Goal: Information Seeking & Learning: Learn about a topic

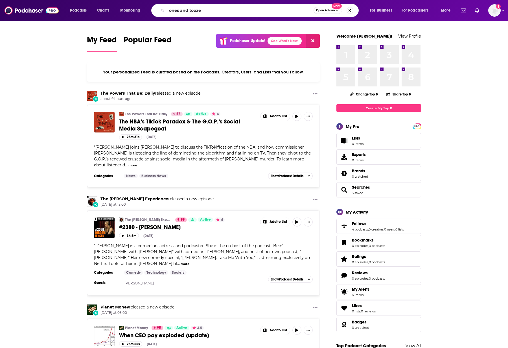
type input "ones and tooze"
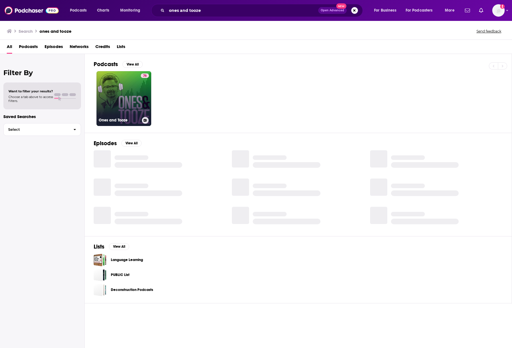
click at [129, 96] on link "76 Ones and Tooze" at bounding box center [123, 98] width 55 height 55
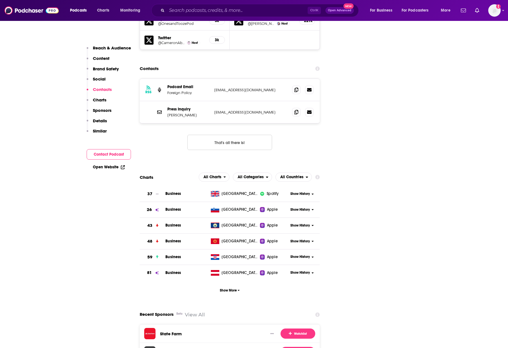
scroll to position [677, 0]
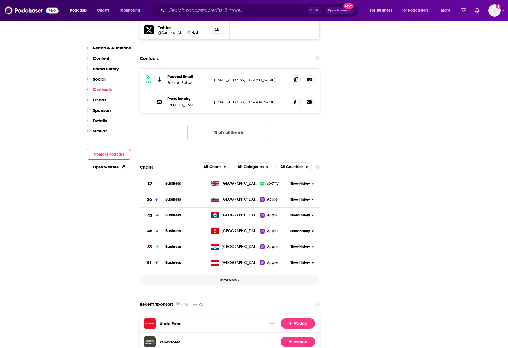
click at [218, 275] on button "Show More" at bounding box center [230, 280] width 180 height 10
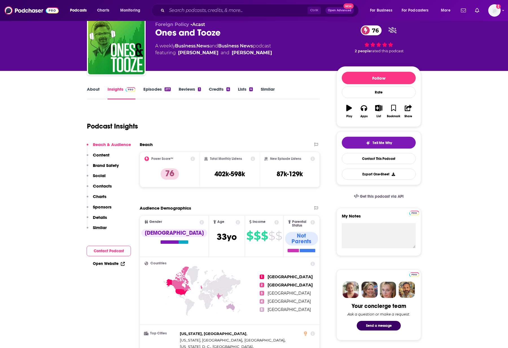
scroll to position [0, 0]
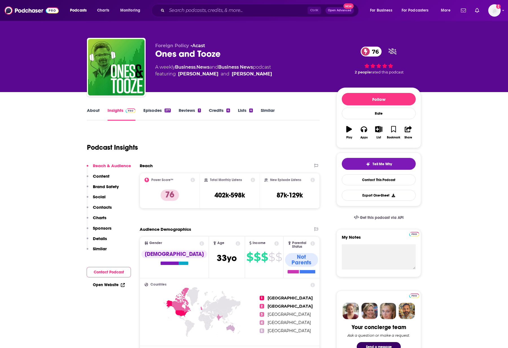
click at [147, 110] on link "Episodes 217" at bounding box center [156, 113] width 27 height 13
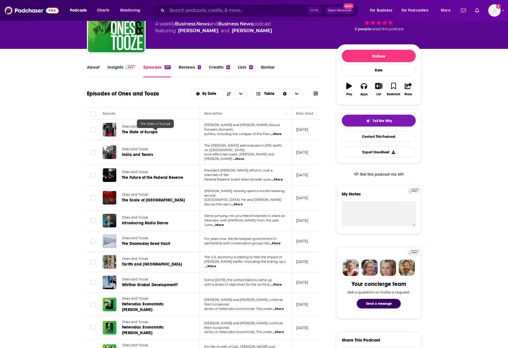
scroll to position [28, 0]
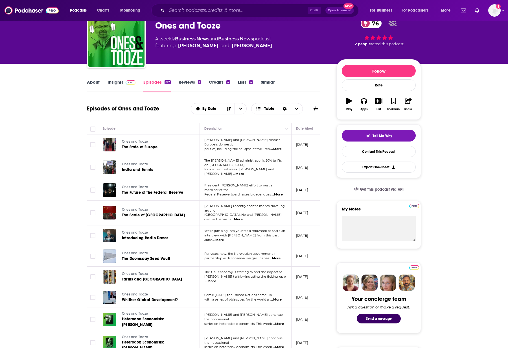
click at [122, 87] on link "Insights" at bounding box center [121, 85] width 28 height 13
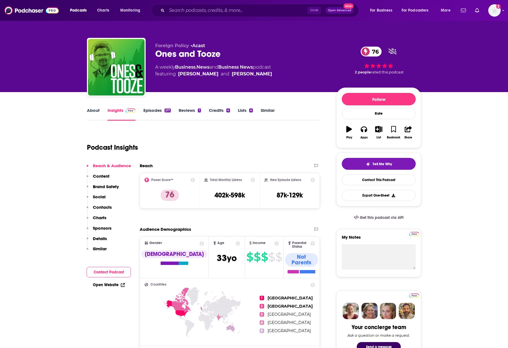
click at [152, 112] on link "Episodes 217" at bounding box center [156, 113] width 27 height 13
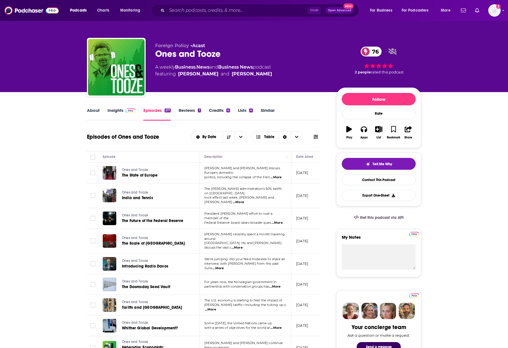
click at [122, 112] on link "Insights" at bounding box center [121, 113] width 28 height 13
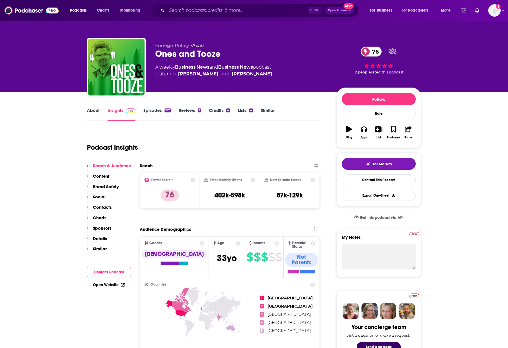
click at [154, 111] on link "Episodes 217" at bounding box center [156, 113] width 27 height 13
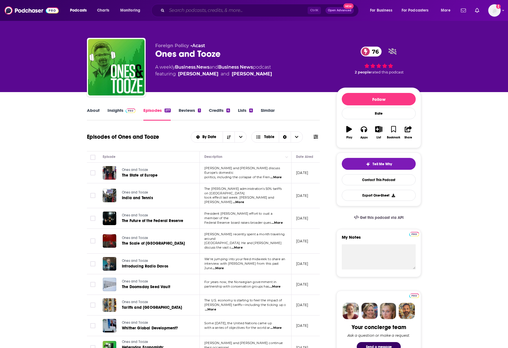
click at [189, 7] on input "Search podcasts, credits, & more..." at bounding box center [237, 10] width 141 height 9
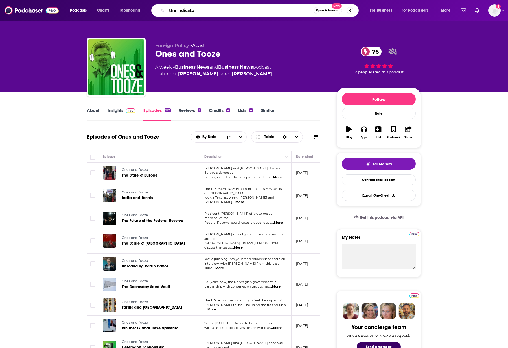
type input "the indicator"
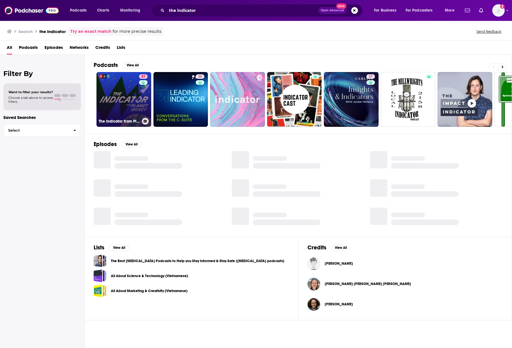
click at [117, 94] on link "87 The Indicator from Planet Money" at bounding box center [123, 99] width 55 height 55
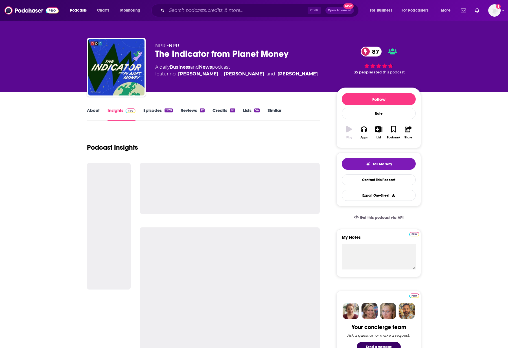
click at [144, 110] on link "Episodes 1928" at bounding box center [157, 113] width 29 height 13
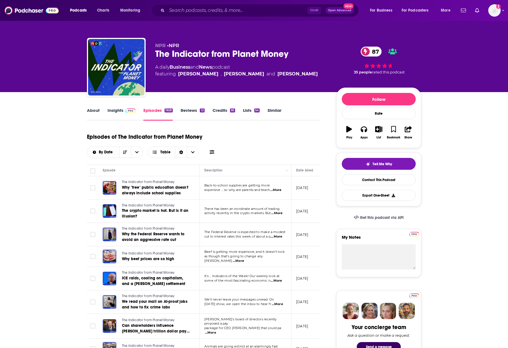
click at [121, 114] on link "Insights" at bounding box center [121, 113] width 28 height 13
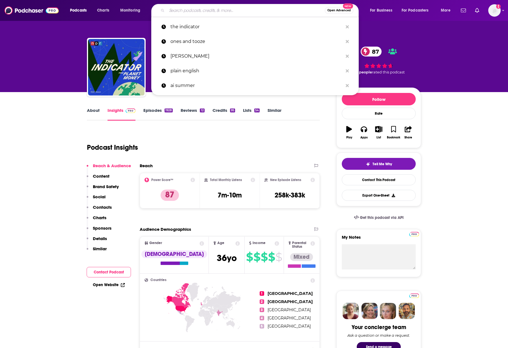
click at [185, 10] on input "Search podcasts, credits, & more..." at bounding box center [246, 10] width 158 height 9
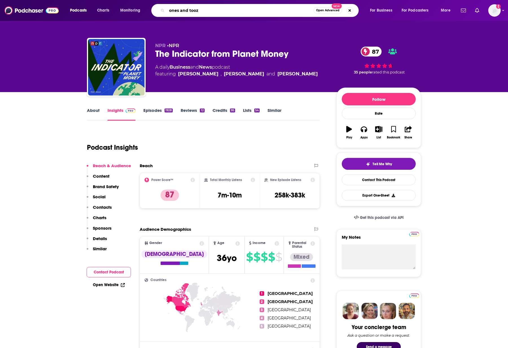
type input "ones and tooze"
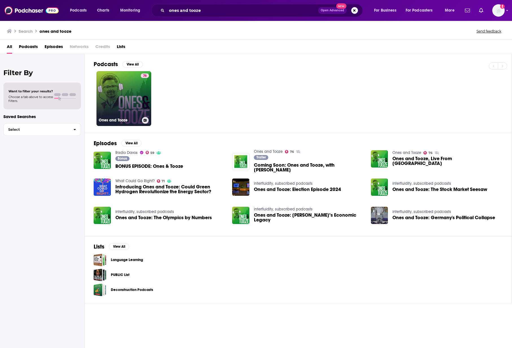
click at [124, 100] on link "76 Ones and Tooze" at bounding box center [123, 98] width 55 height 55
